Goal: Navigation & Orientation: Find specific page/section

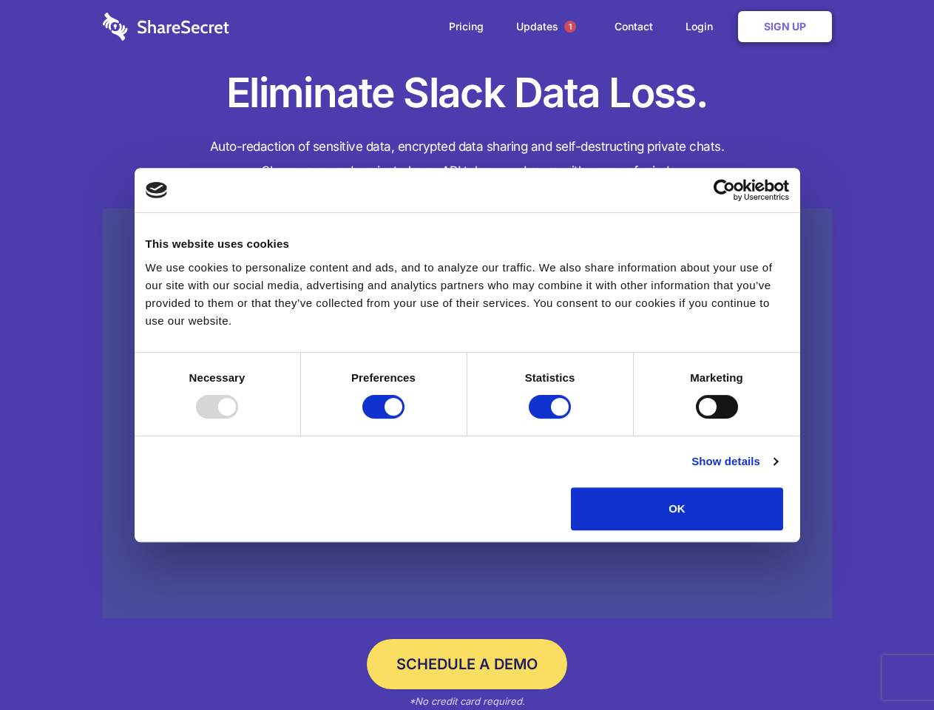
click at [238, 418] on div at bounding box center [217, 407] width 42 height 24
click at [404, 418] on input "Preferences" at bounding box center [383, 407] width 42 height 24
checkbox input "false"
click at [551, 418] on input "Statistics" at bounding box center [550, 407] width 42 height 24
checkbox input "false"
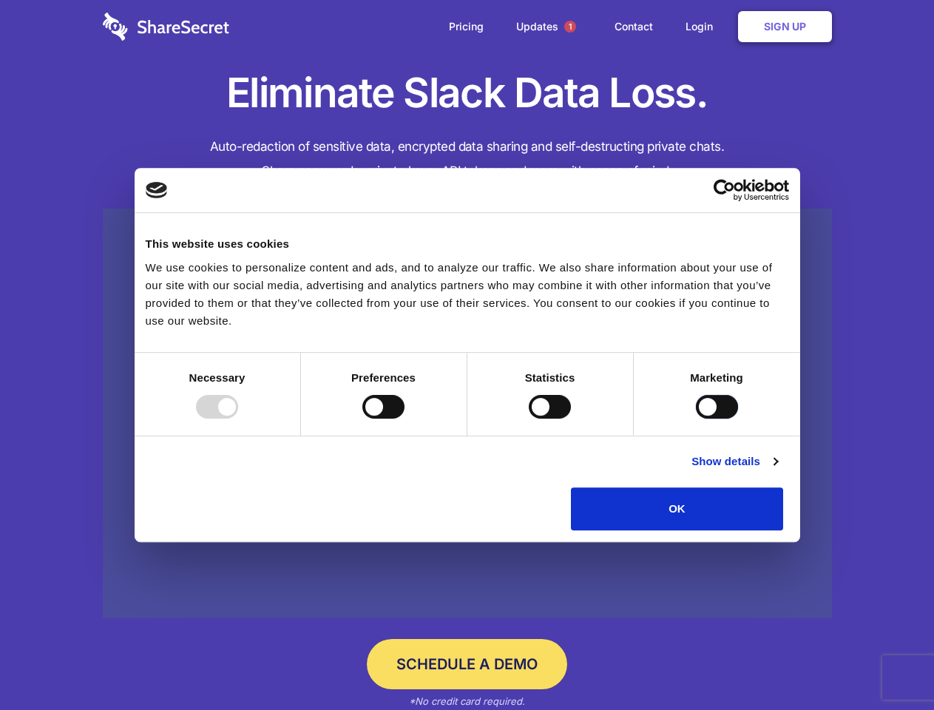
click at [696, 418] on input "Marketing" at bounding box center [717, 407] width 42 height 24
checkbox input "true"
click at [777, 470] on link "Show details" at bounding box center [734, 461] width 86 height 18
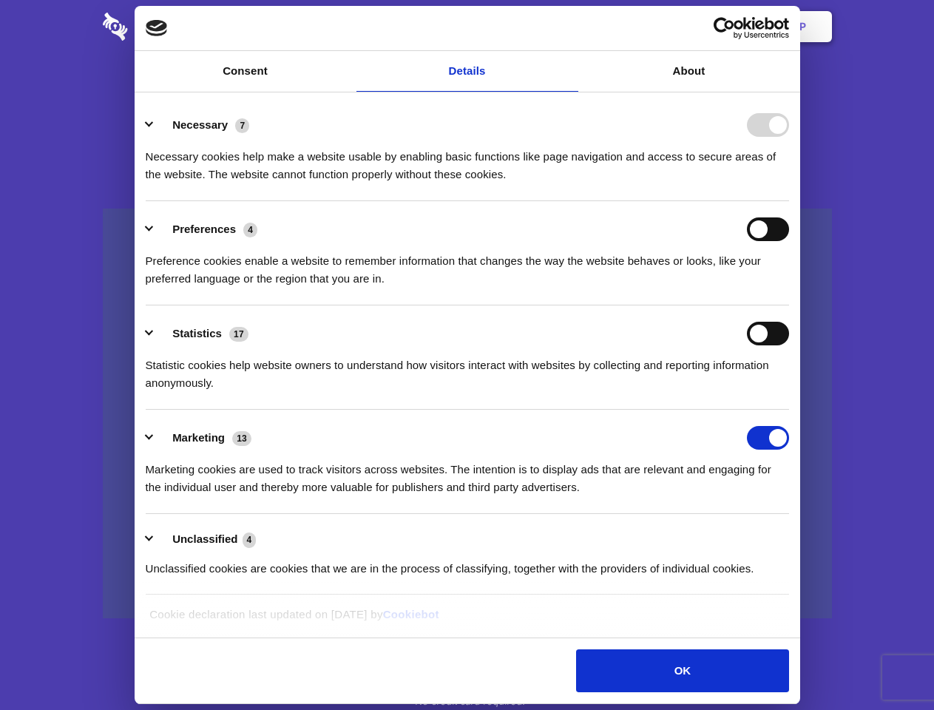
click at [789, 201] on li "Necessary 7 Necessary cookies help make a website usable by enabling basic func…" at bounding box center [467, 149] width 643 height 104
click at [569, 27] on span "1" at bounding box center [570, 27] width 12 height 12
